Goal: Navigation & Orientation: Find specific page/section

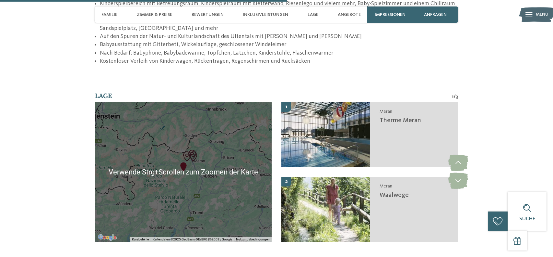
scroll to position [1176, 0]
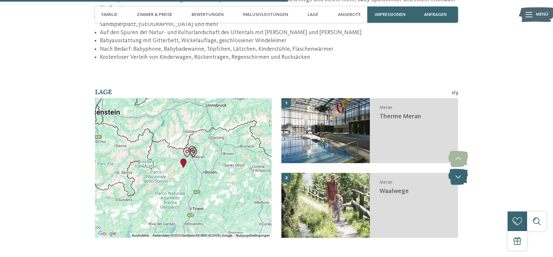
click at [453, 168] on icon at bounding box center [459, 176] width 20 height 16
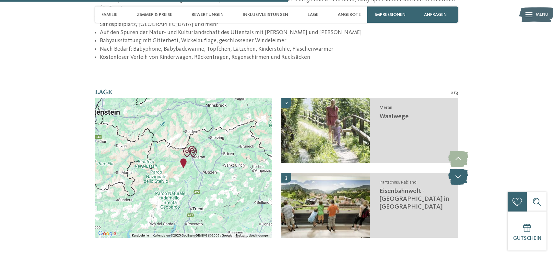
click at [456, 168] on icon at bounding box center [459, 176] width 20 height 16
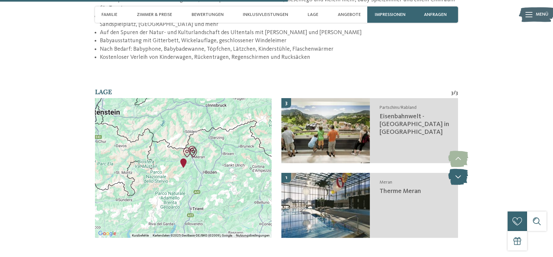
click at [456, 168] on icon at bounding box center [459, 176] width 20 height 16
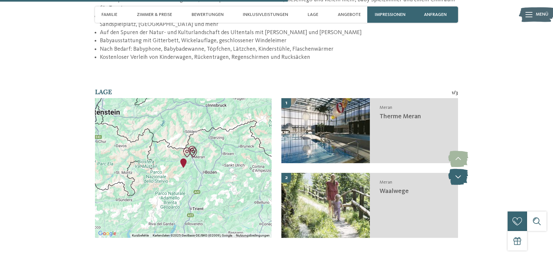
click at [456, 168] on icon at bounding box center [459, 176] width 20 height 16
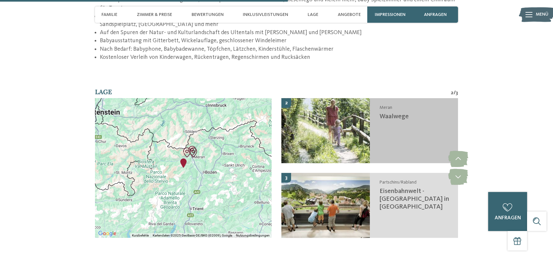
click at [320, 98] on img at bounding box center [326, 130] width 89 height 65
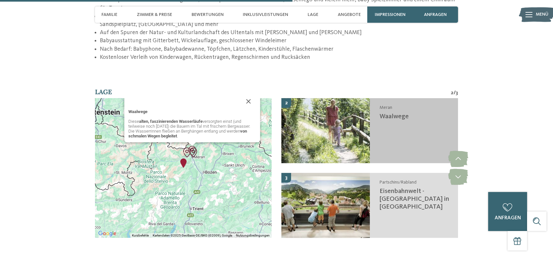
scroll to position [1197, 0]
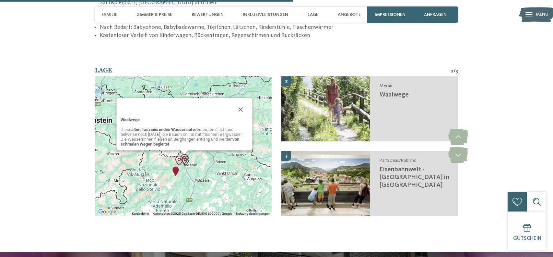
click at [161, 127] on p "Diese alten, faszinierenden Wasserläufe versorgten einst (und teilweise noch he…" at bounding box center [184, 136] width 128 height 19
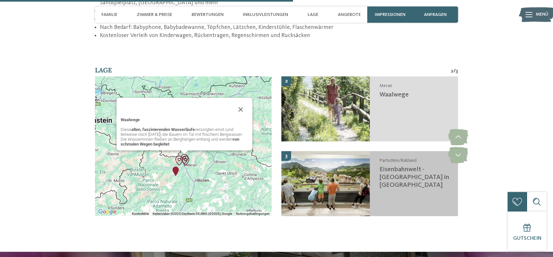
click at [357, 168] on img at bounding box center [326, 183] width 89 height 65
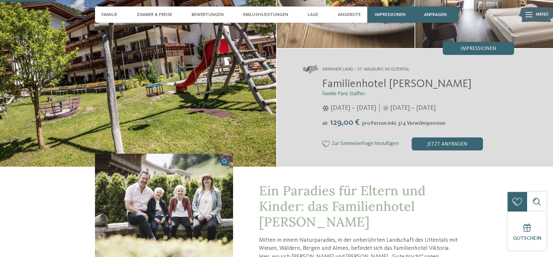
scroll to position [0, 0]
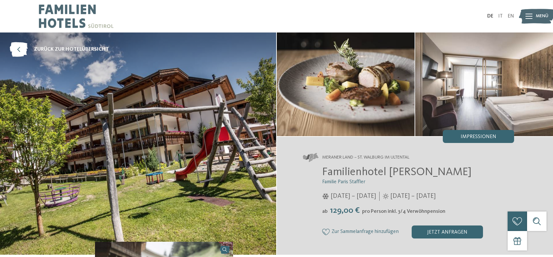
click at [67, 7] on img at bounding box center [76, 16] width 75 height 32
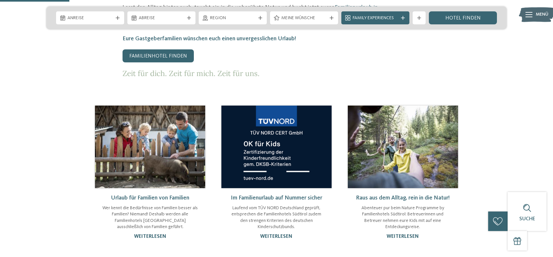
scroll to position [382, 0]
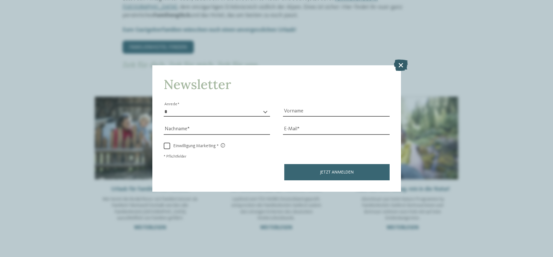
click at [401, 60] on icon at bounding box center [401, 64] width 14 height 11
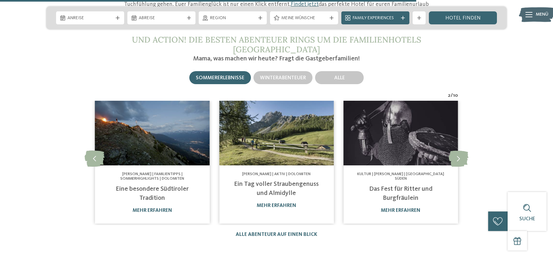
scroll to position [2266, 0]
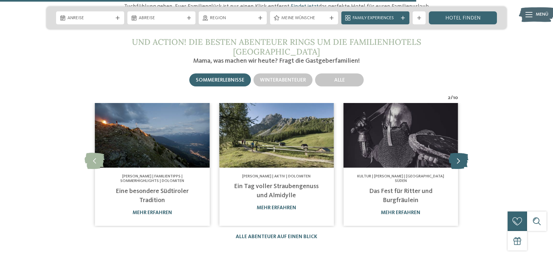
click at [463, 152] on icon at bounding box center [459, 160] width 20 height 16
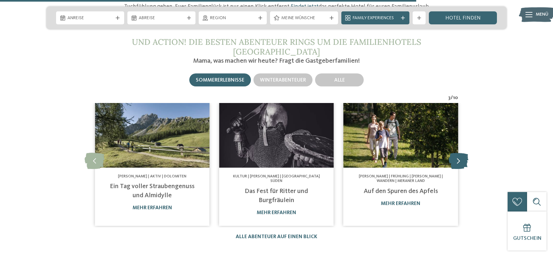
click at [463, 152] on icon at bounding box center [459, 160] width 20 height 16
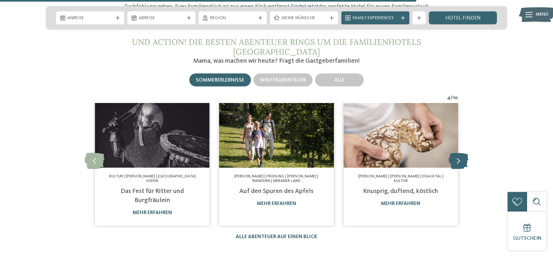
click at [463, 152] on icon at bounding box center [459, 160] width 20 height 16
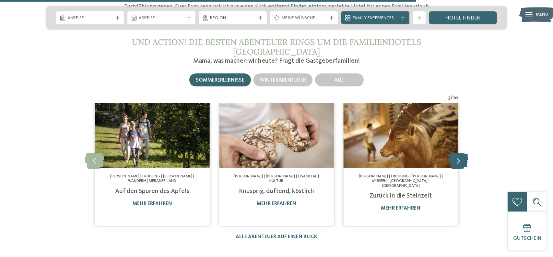
click at [463, 152] on icon at bounding box center [459, 160] width 20 height 16
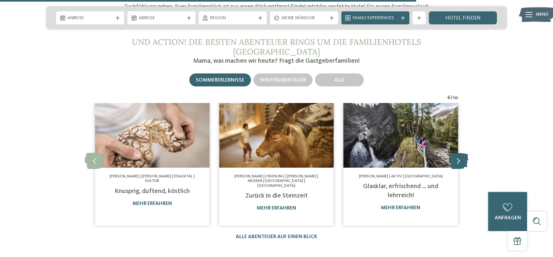
click at [463, 152] on icon at bounding box center [459, 160] width 20 height 16
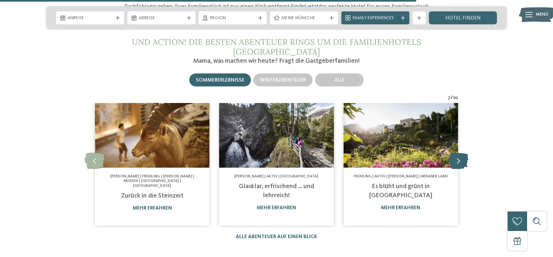
click at [463, 152] on icon at bounding box center [459, 160] width 20 height 16
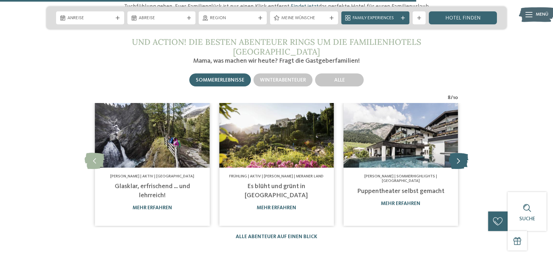
click at [463, 152] on icon at bounding box center [459, 160] width 20 height 16
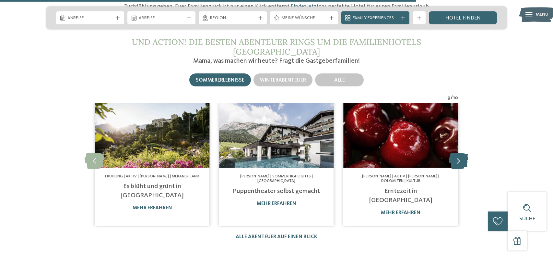
click at [463, 152] on icon at bounding box center [459, 160] width 20 height 16
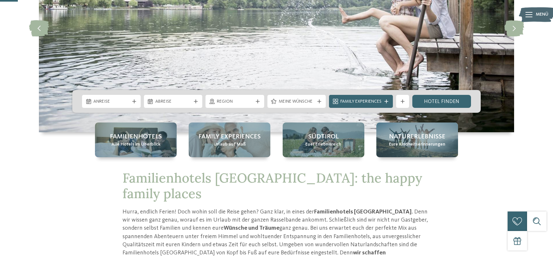
scroll to position [113, 0]
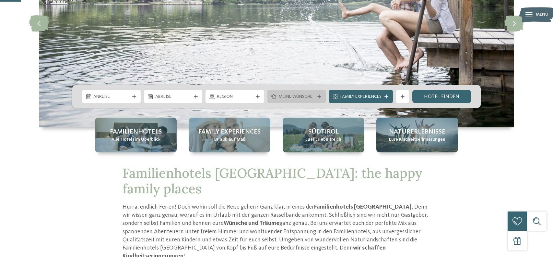
click at [295, 101] on div "Meine Wünsche" at bounding box center [297, 96] width 59 height 13
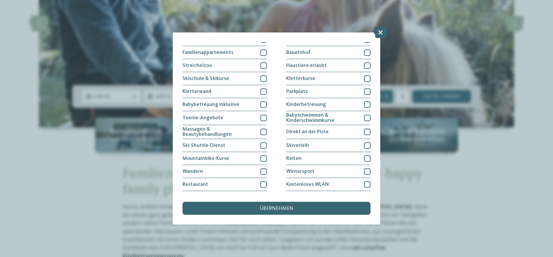
scroll to position [83, 0]
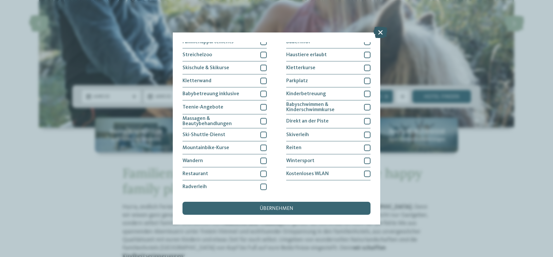
click at [379, 36] on icon at bounding box center [381, 32] width 14 height 11
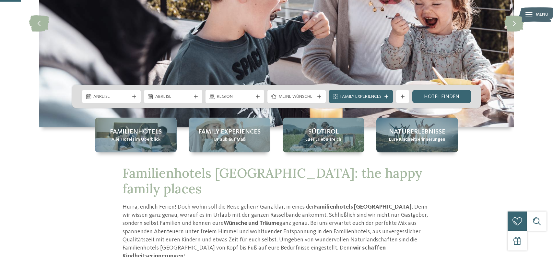
scroll to position [0, 0]
